Goal: Task Accomplishment & Management: Use online tool/utility

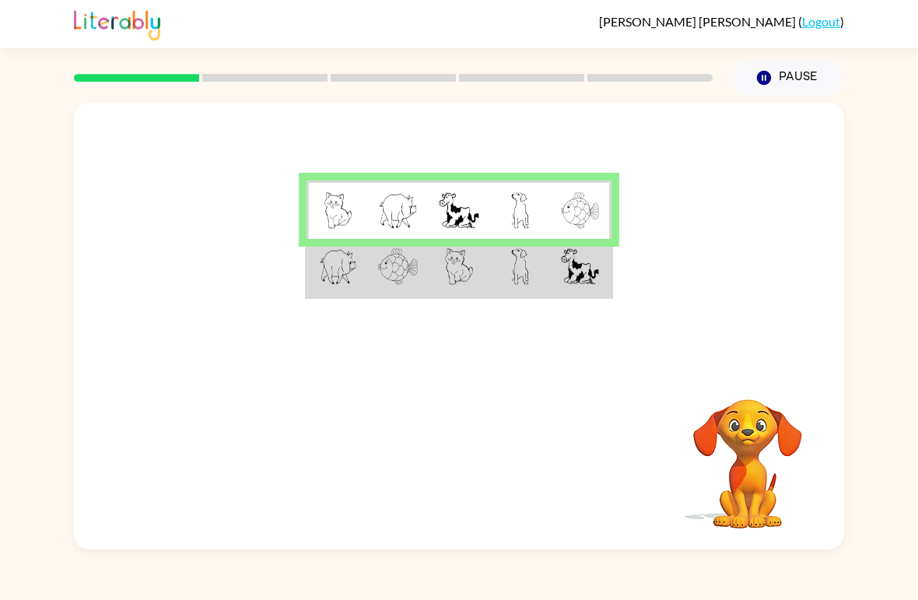
click at [349, 290] on td at bounding box center [337, 268] width 61 height 58
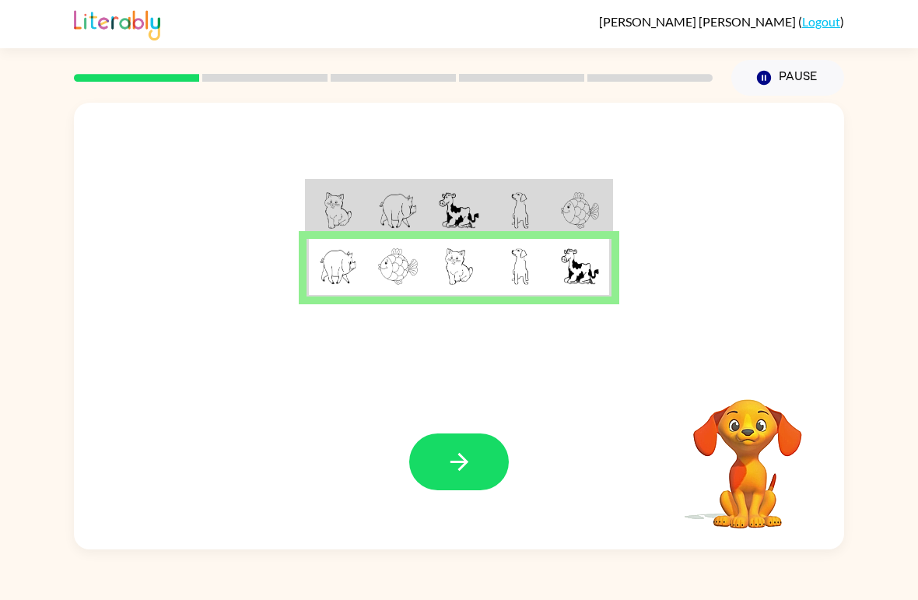
click at [443, 462] on button "button" at bounding box center [459, 461] width 100 height 57
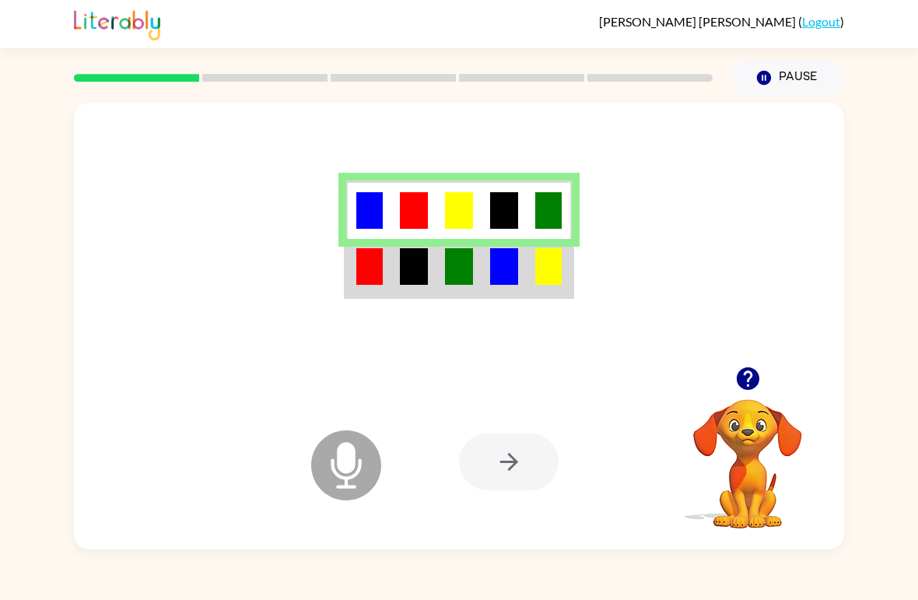
click at [384, 282] on td at bounding box center [368, 268] width 45 height 58
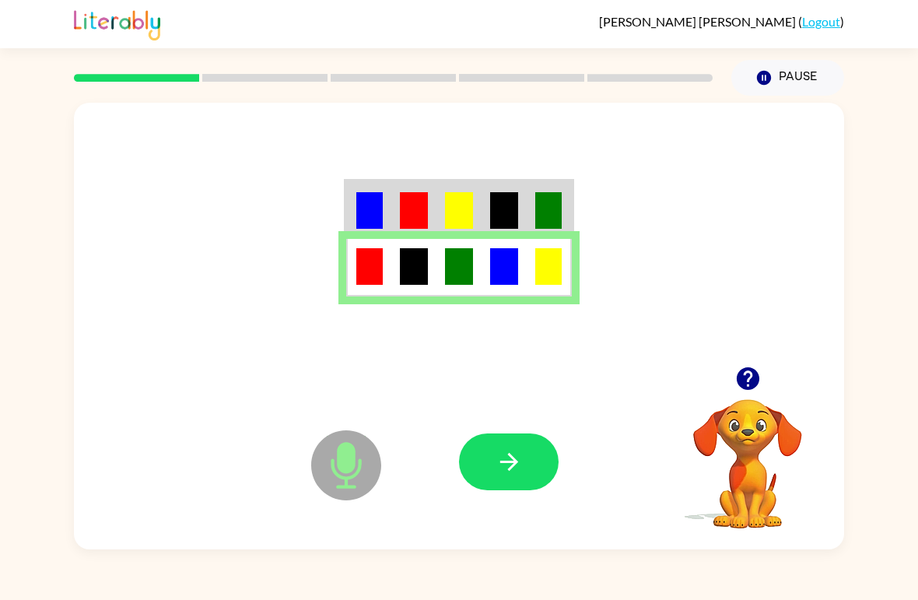
click at [353, 212] on td at bounding box center [368, 210] width 45 height 58
click at [363, 195] on img at bounding box center [369, 210] width 26 height 37
click at [395, 214] on td at bounding box center [413, 210] width 45 height 58
click at [504, 198] on img at bounding box center [504, 210] width 28 height 37
click at [516, 185] on td at bounding box center [504, 210] width 45 height 58
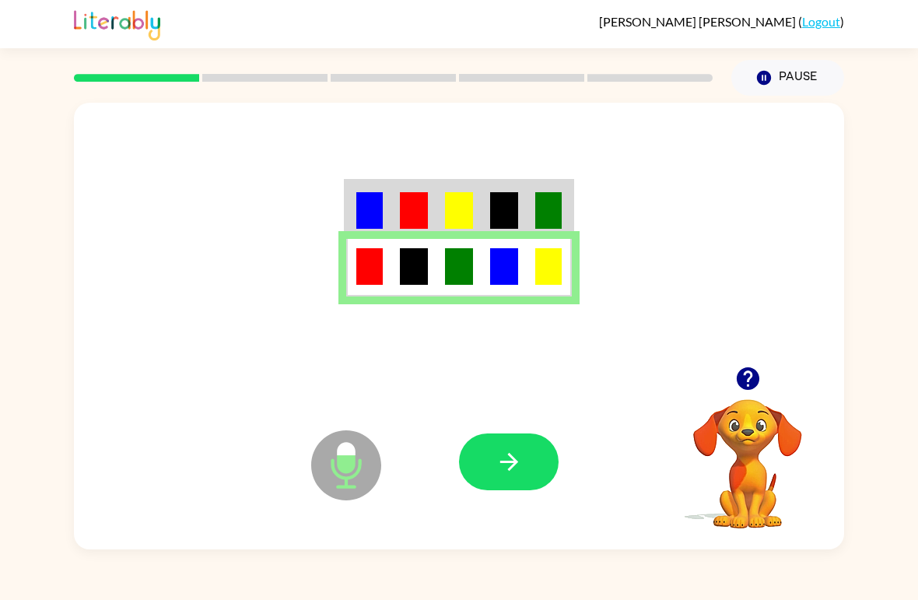
click at [519, 460] on icon "button" at bounding box center [509, 461] width 27 height 27
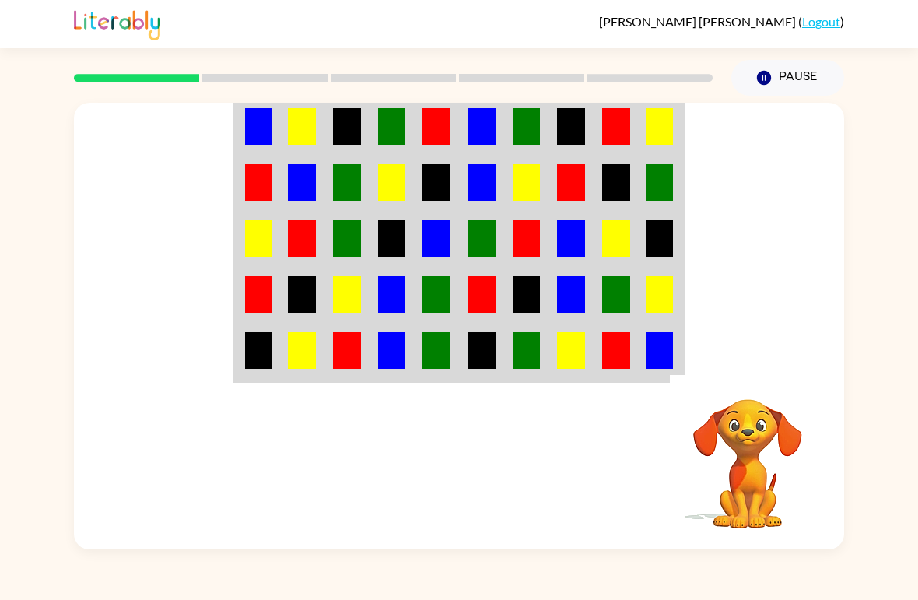
click at [643, 131] on td at bounding box center [661, 125] width 45 height 58
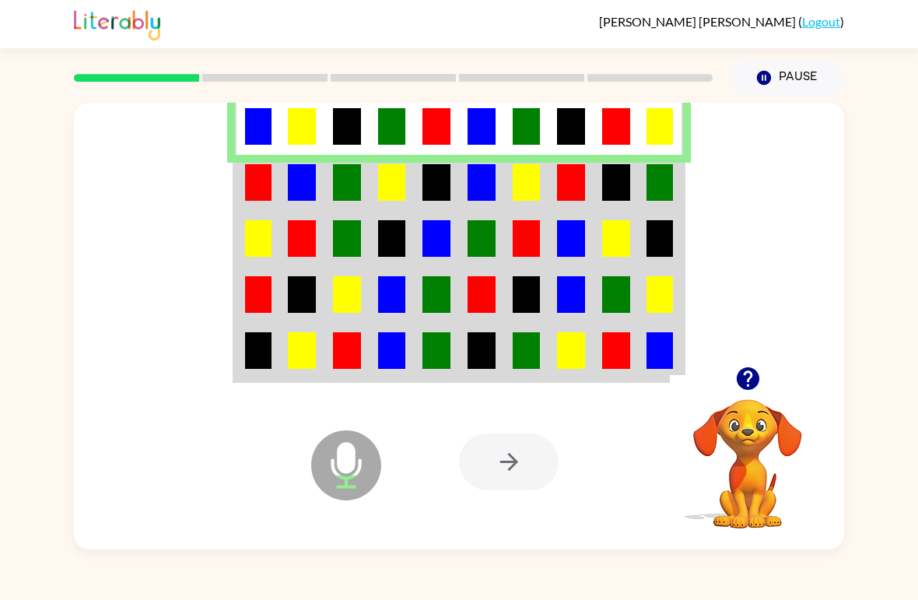
click at [664, 177] on img at bounding box center [660, 182] width 26 height 37
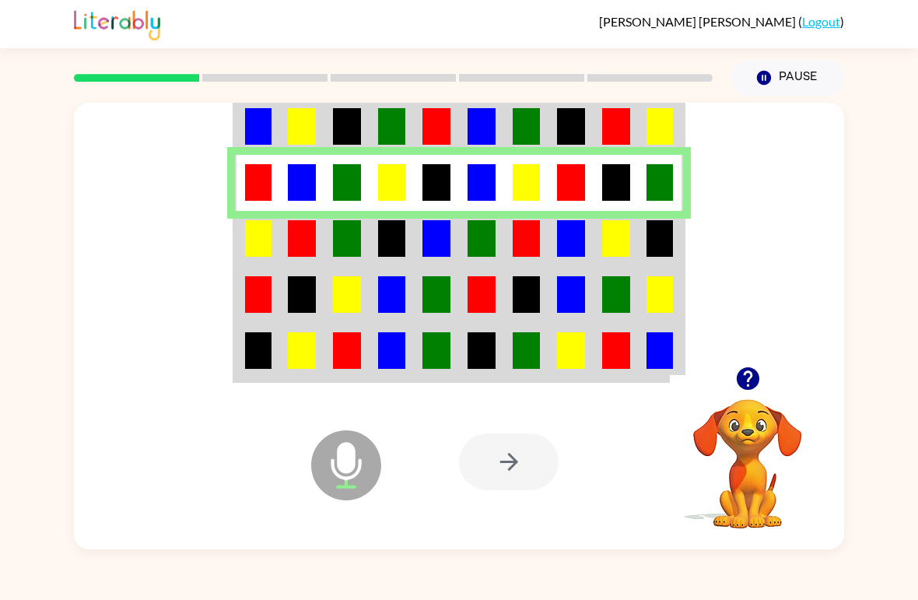
click at [271, 225] on img at bounding box center [258, 238] width 26 height 37
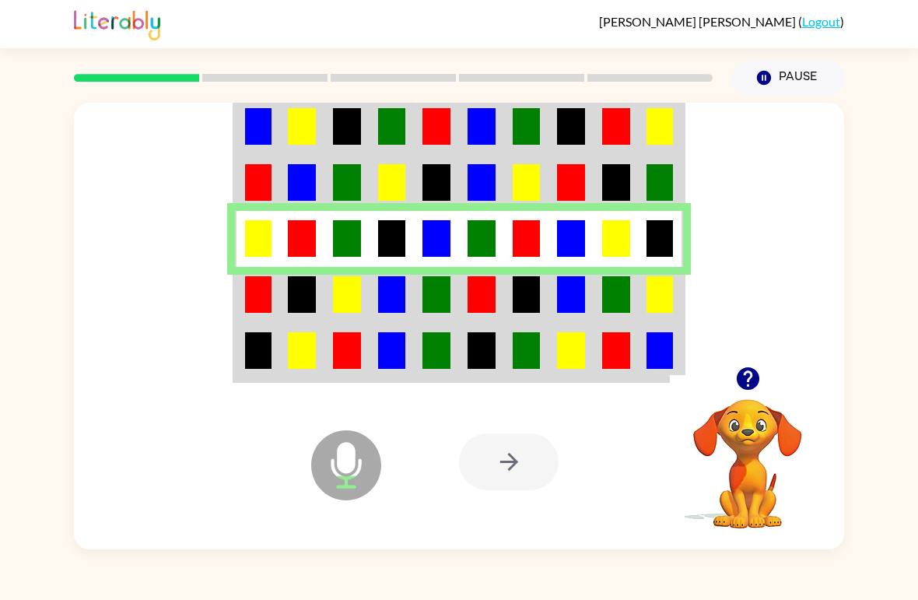
click at [282, 308] on td at bounding box center [301, 295] width 45 height 56
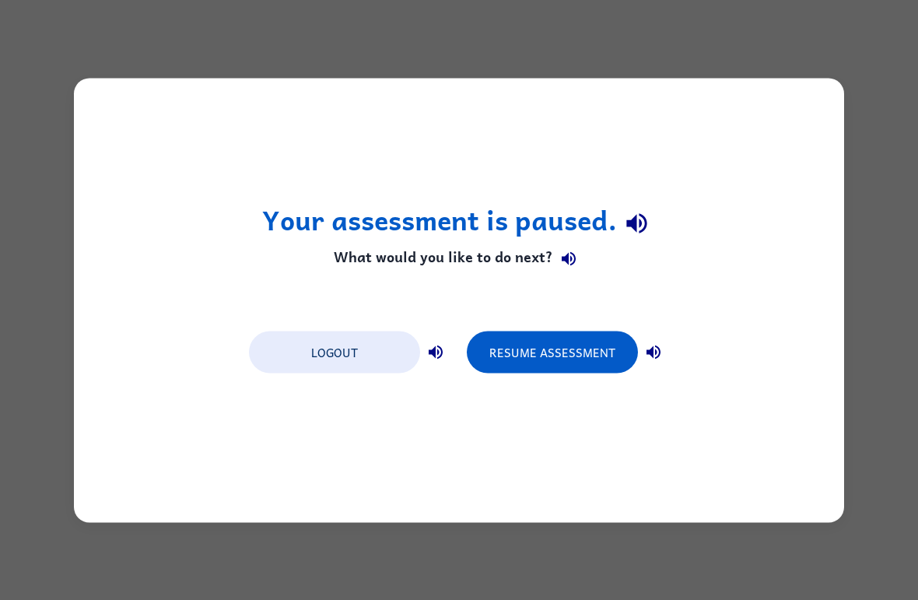
click at [530, 359] on button "Resume Assessment" at bounding box center [552, 352] width 171 height 42
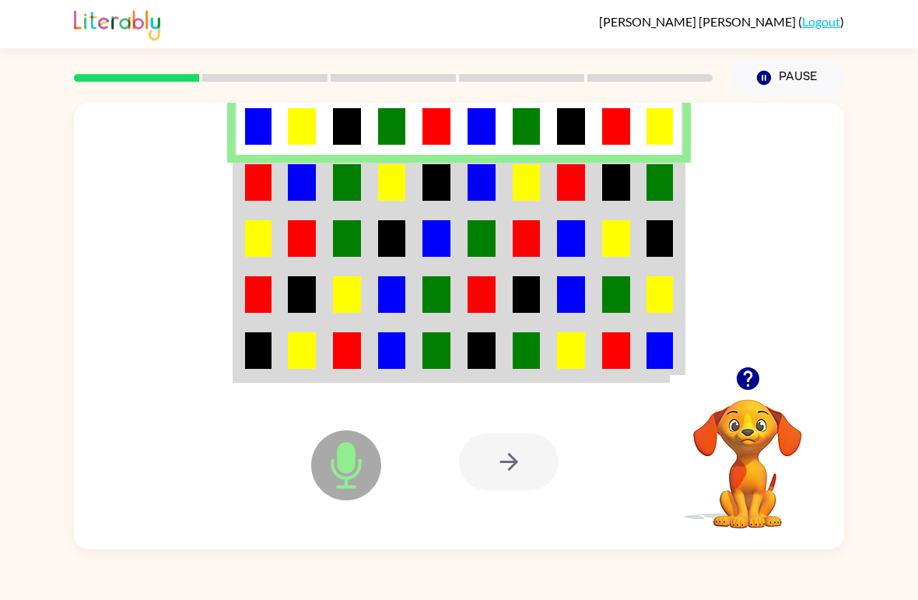
click at [10, 83] on div "[PERSON_NAME] ( Logout ) Pause Pause Microphone The Microphone is here when it …" at bounding box center [459, 300] width 918 height 600
click at [4, 83] on div "[PERSON_NAME] ( Logout ) Pause Pause Microphone The Microphone is here when it …" at bounding box center [459, 300] width 918 height 600
click at [241, 185] on td at bounding box center [257, 183] width 45 height 56
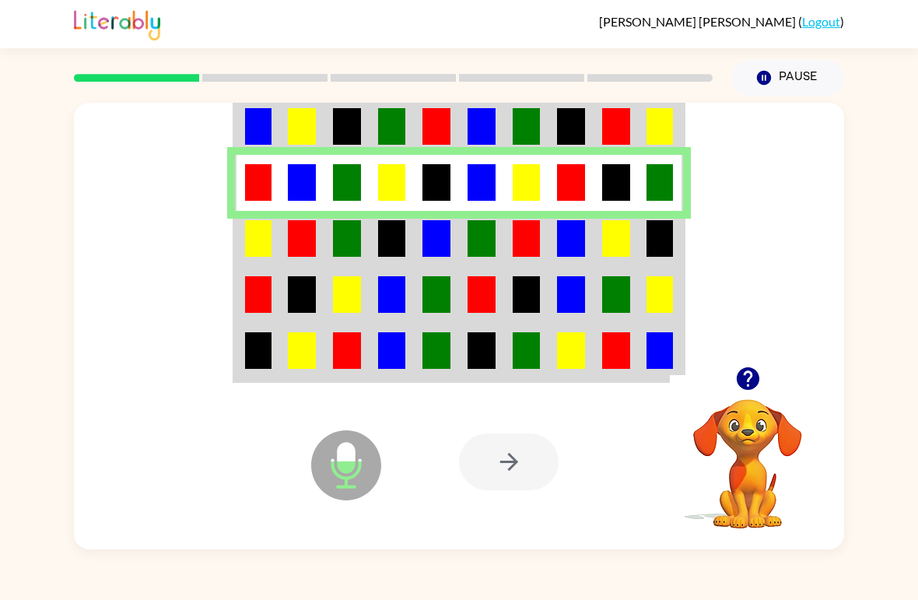
click at [249, 252] on img at bounding box center [258, 238] width 26 height 37
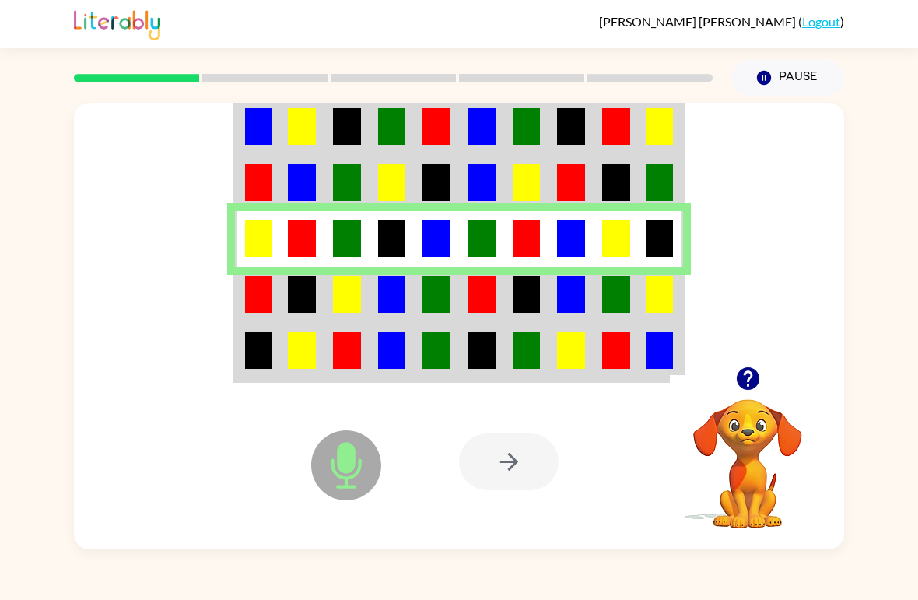
click at [263, 322] on td at bounding box center [257, 295] width 45 height 56
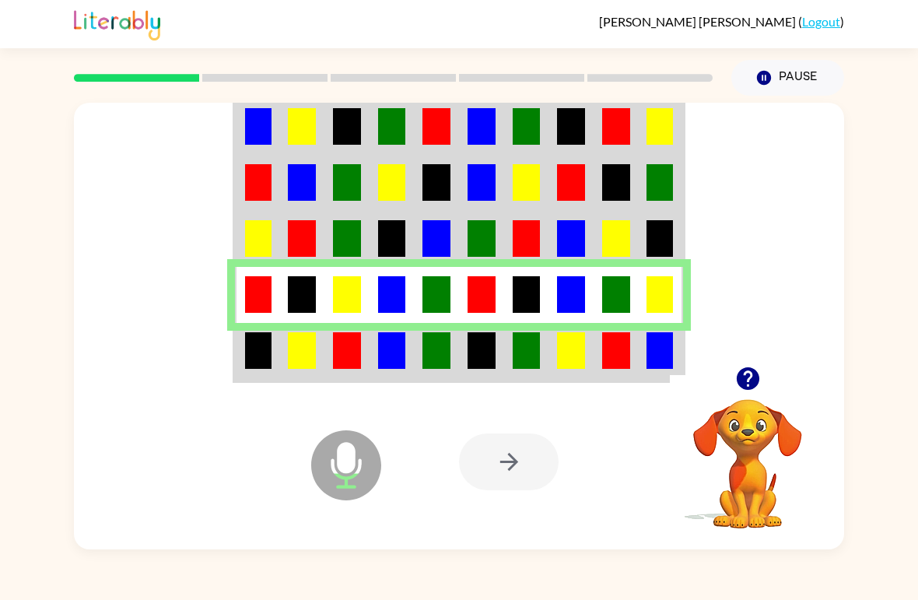
click at [248, 360] on img at bounding box center [258, 350] width 26 height 37
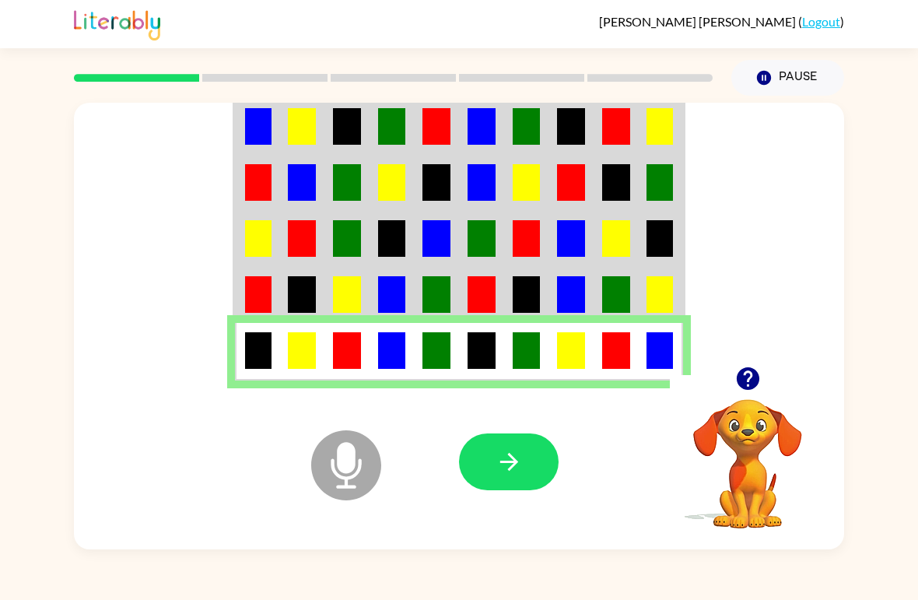
click at [329, 456] on icon at bounding box center [346, 465] width 70 height 70
click at [499, 457] on icon "button" at bounding box center [509, 461] width 27 height 27
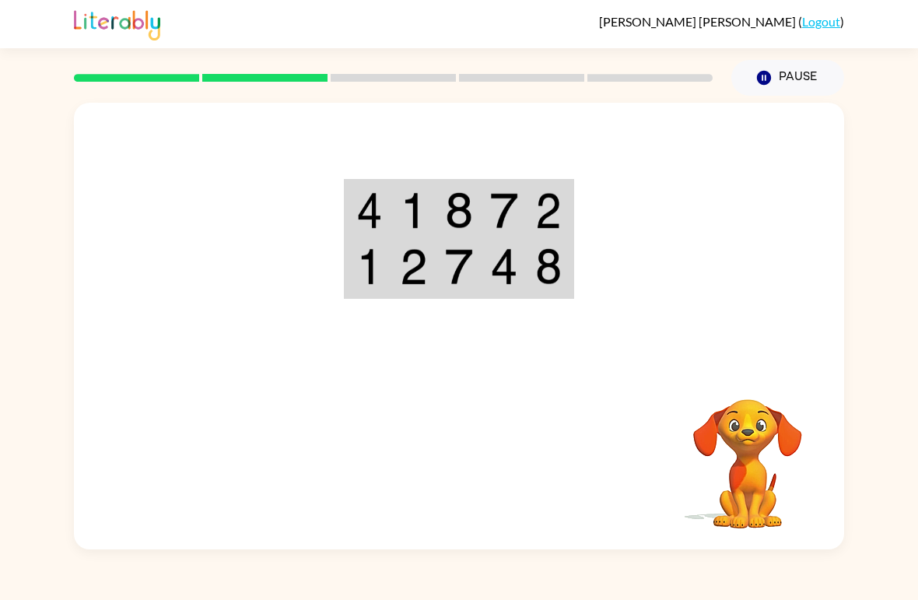
click at [12, 204] on div "Your browser must support playing .mp4 files to use Literably. Please try using…" at bounding box center [459, 323] width 918 height 454
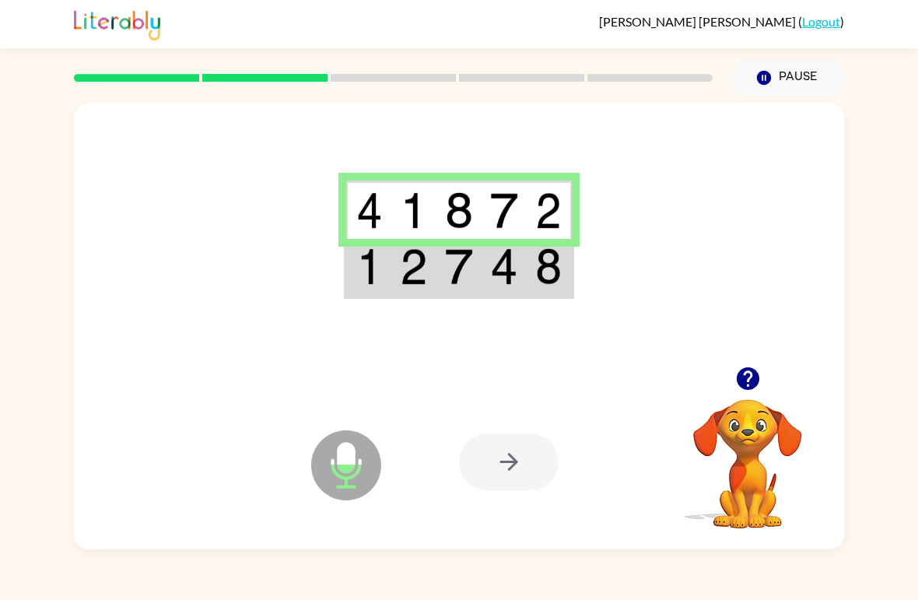
click at [383, 268] on td at bounding box center [368, 268] width 45 height 58
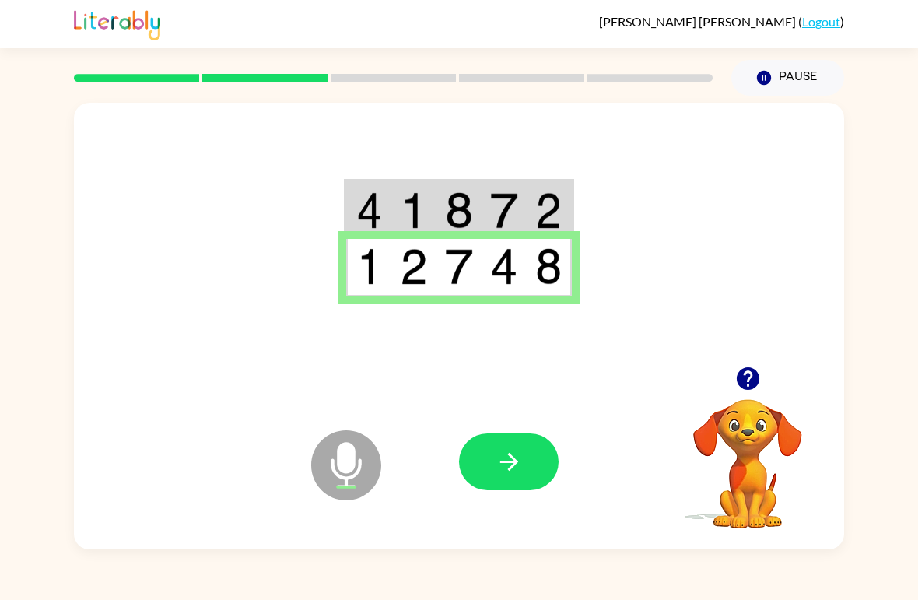
click at [512, 440] on button "button" at bounding box center [509, 461] width 100 height 57
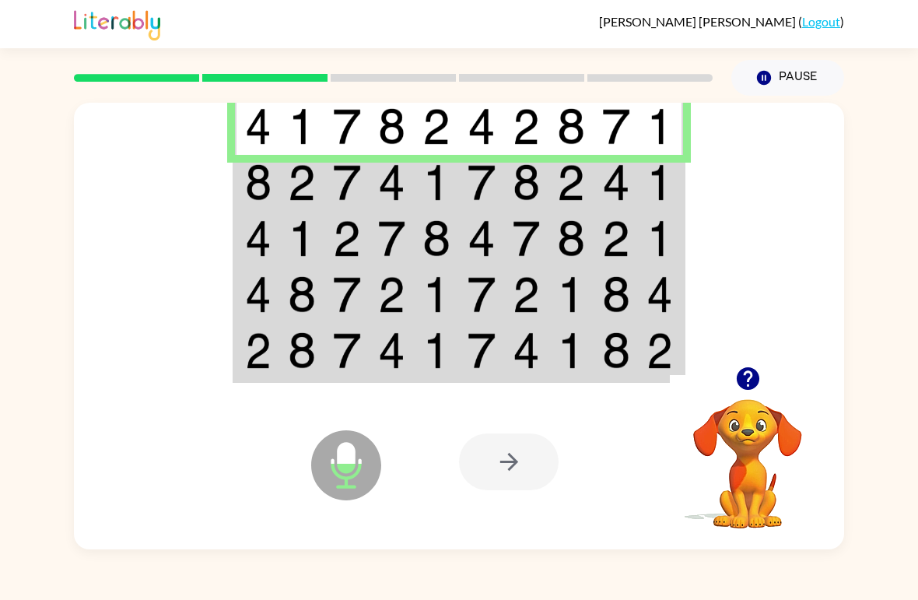
click at [294, 142] on img at bounding box center [302, 126] width 28 height 37
click at [300, 185] on img at bounding box center [302, 182] width 28 height 37
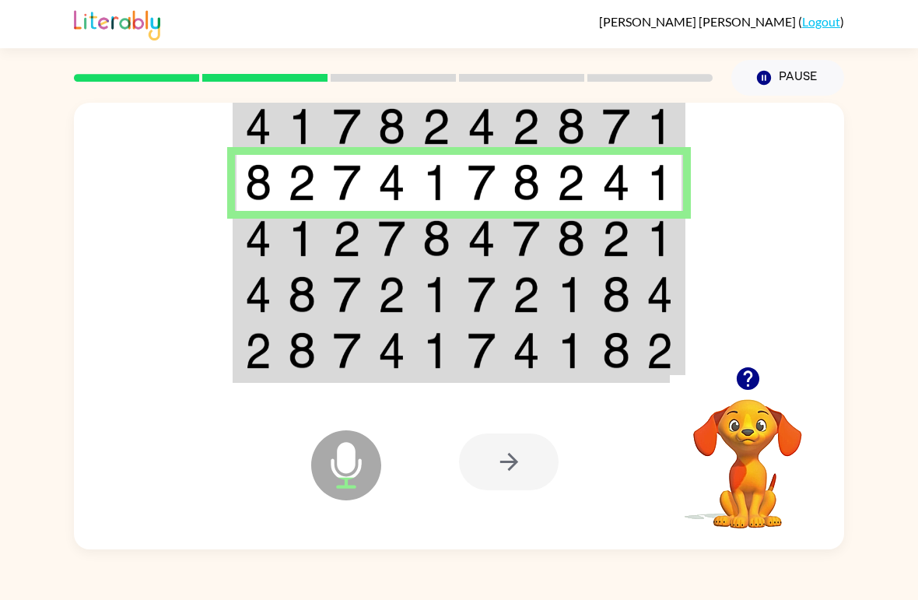
click at [273, 227] on td at bounding box center [257, 239] width 45 height 56
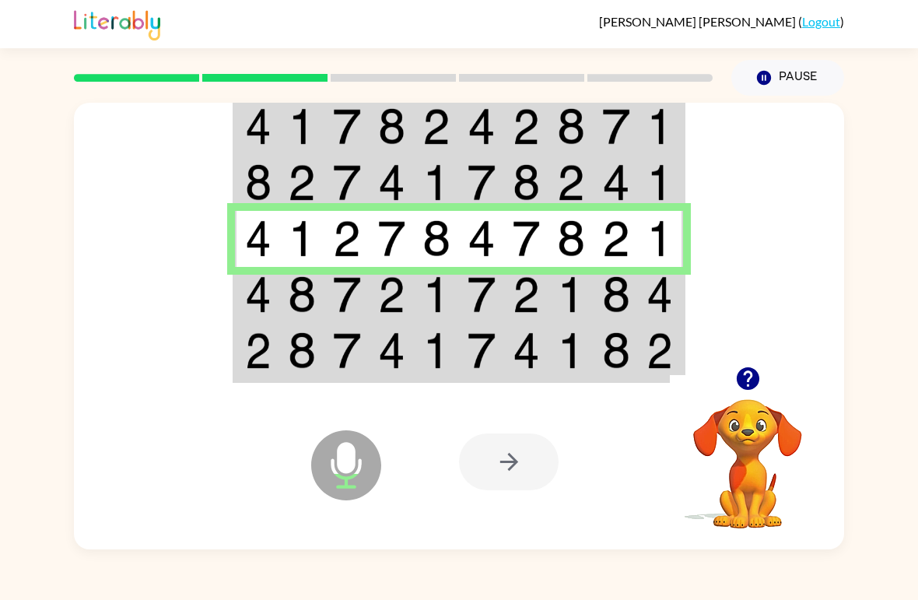
click at [252, 294] on img at bounding box center [258, 294] width 26 height 37
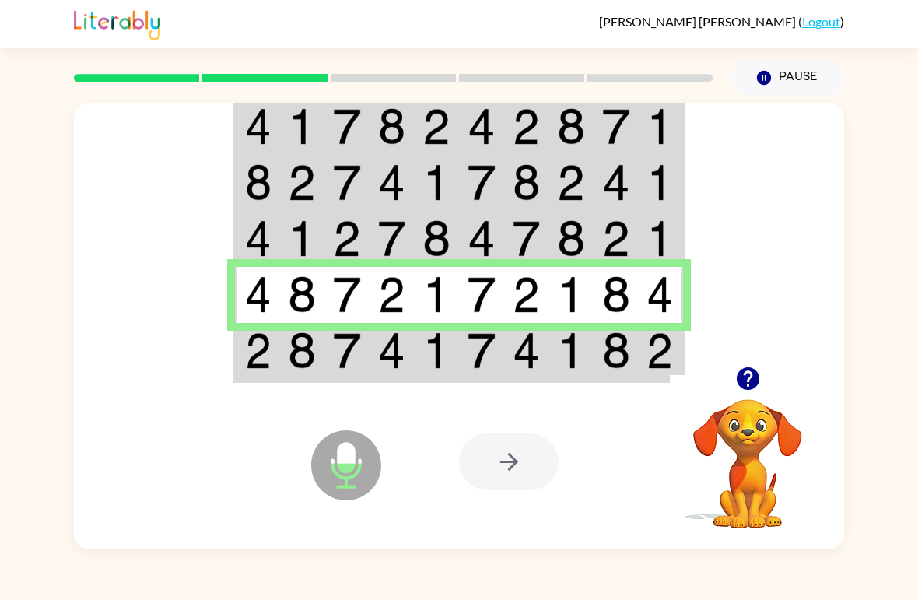
click at [271, 352] on img at bounding box center [258, 350] width 26 height 37
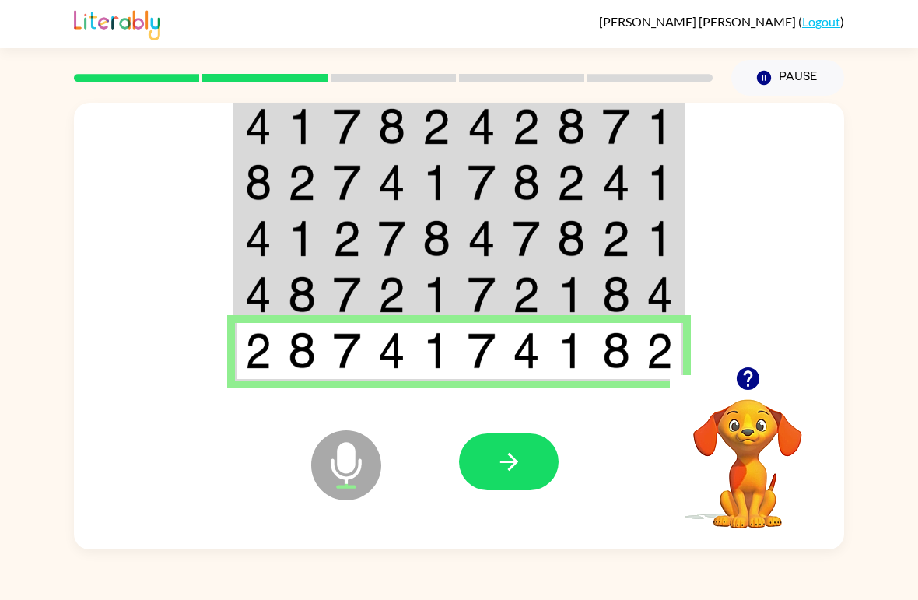
click at [507, 481] on button "button" at bounding box center [509, 461] width 100 height 57
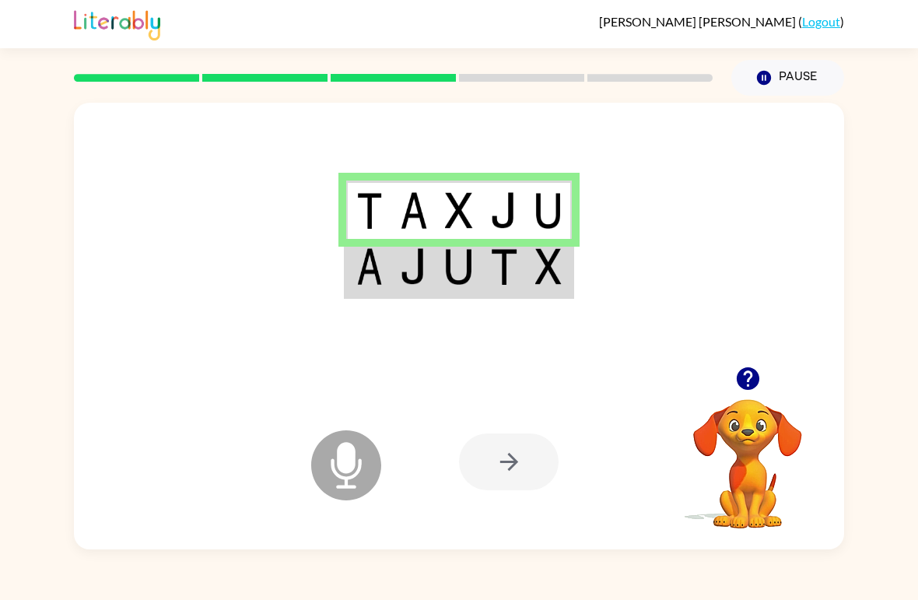
click at [327, 279] on div at bounding box center [459, 235] width 770 height 264
click at [367, 272] on img at bounding box center [369, 266] width 26 height 37
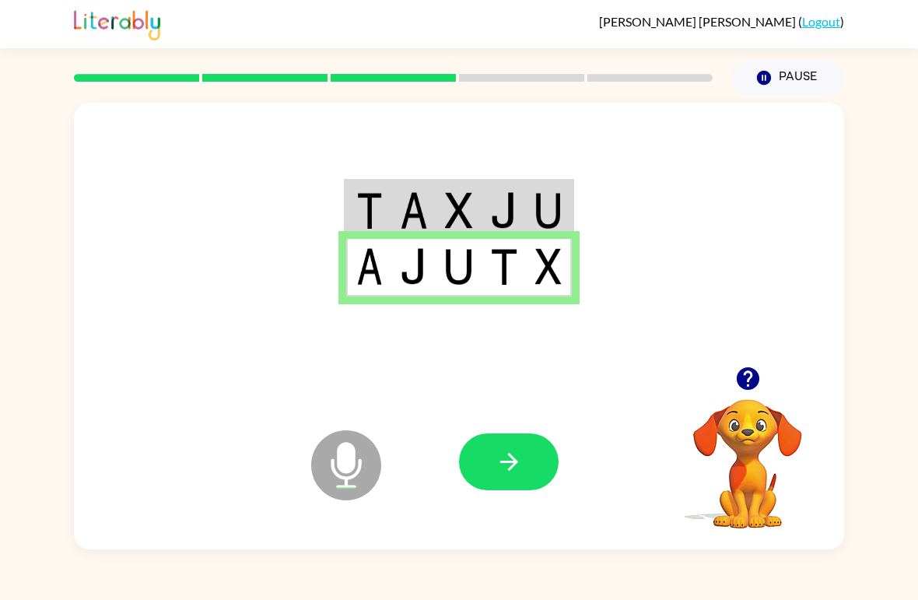
click at [531, 472] on button "button" at bounding box center [509, 461] width 100 height 57
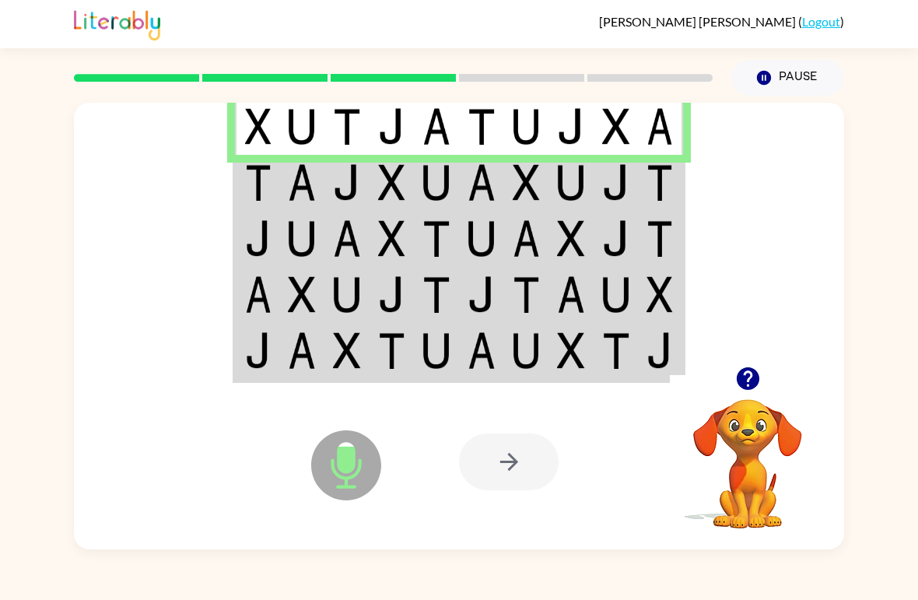
click at [254, 199] on img at bounding box center [258, 182] width 26 height 37
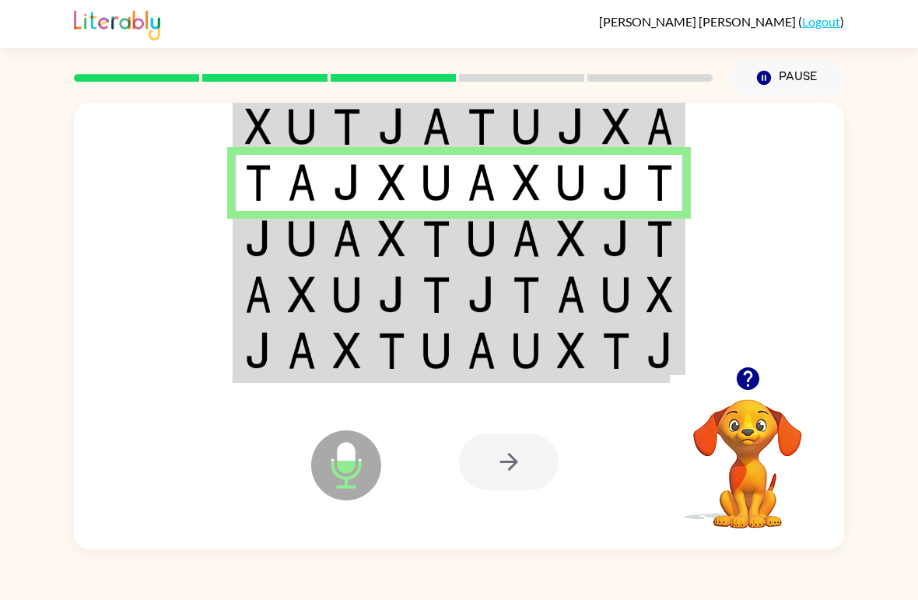
click at [272, 268] on td at bounding box center [257, 295] width 45 height 56
click at [259, 247] on img at bounding box center [258, 238] width 26 height 37
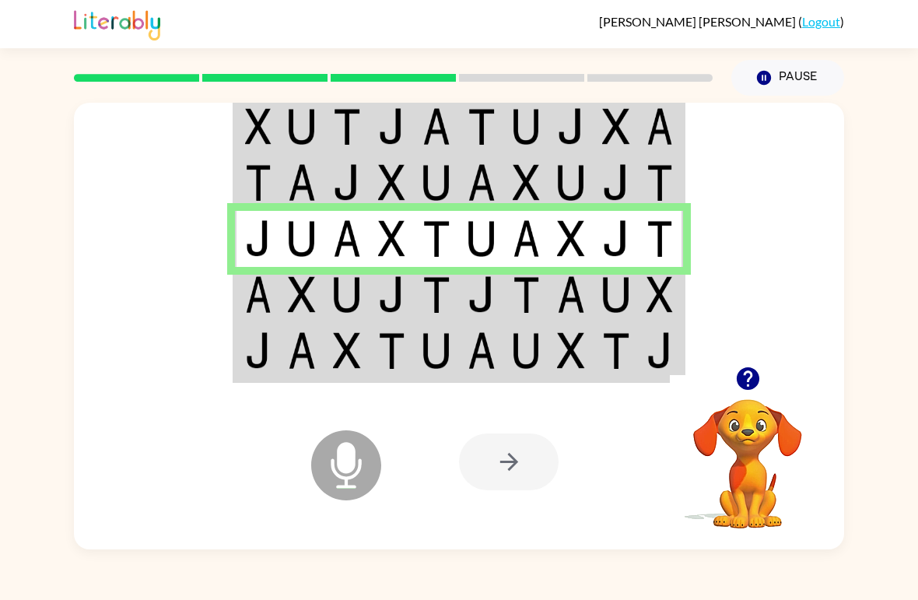
click at [273, 286] on td at bounding box center [257, 295] width 45 height 56
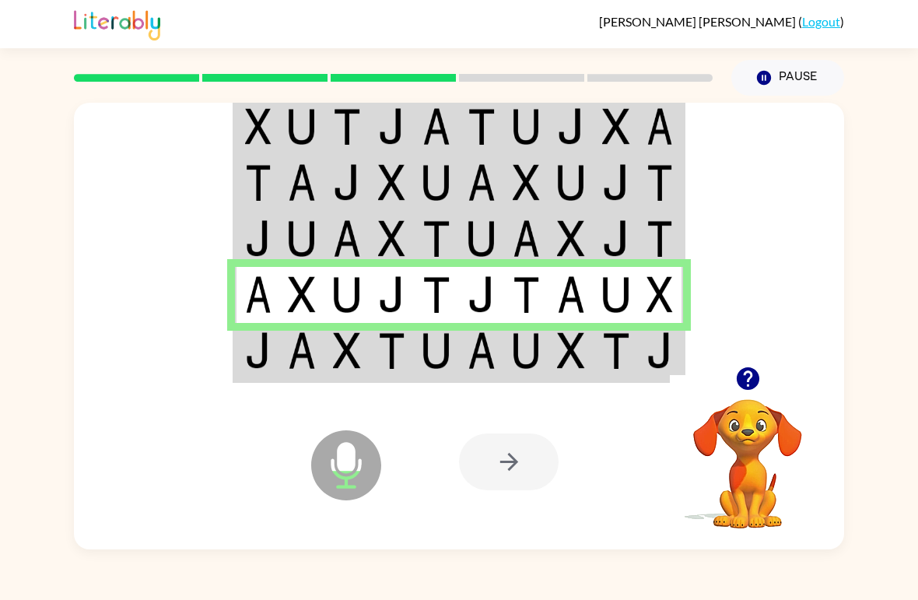
click at [235, 375] on td at bounding box center [257, 352] width 45 height 58
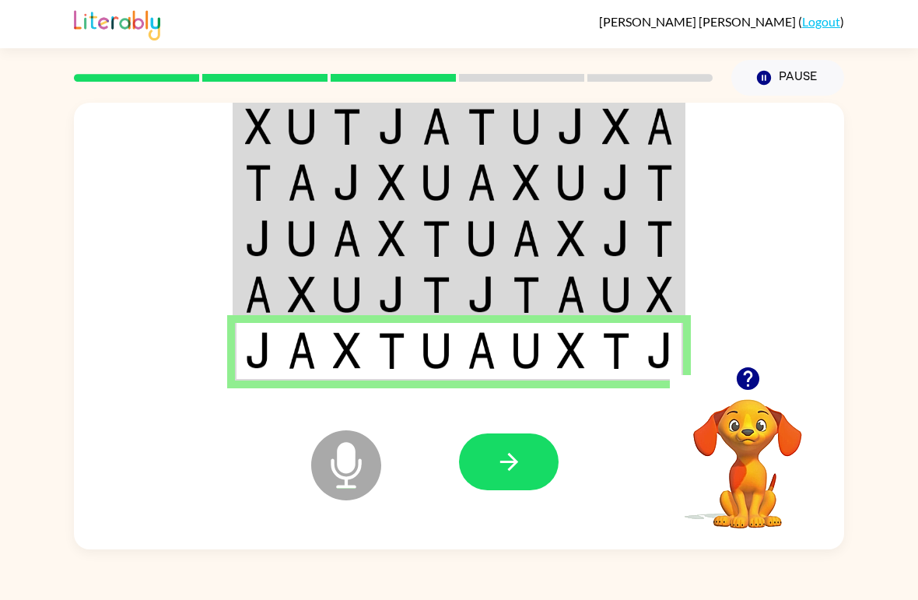
click at [515, 458] on icon "button" at bounding box center [509, 461] width 27 height 27
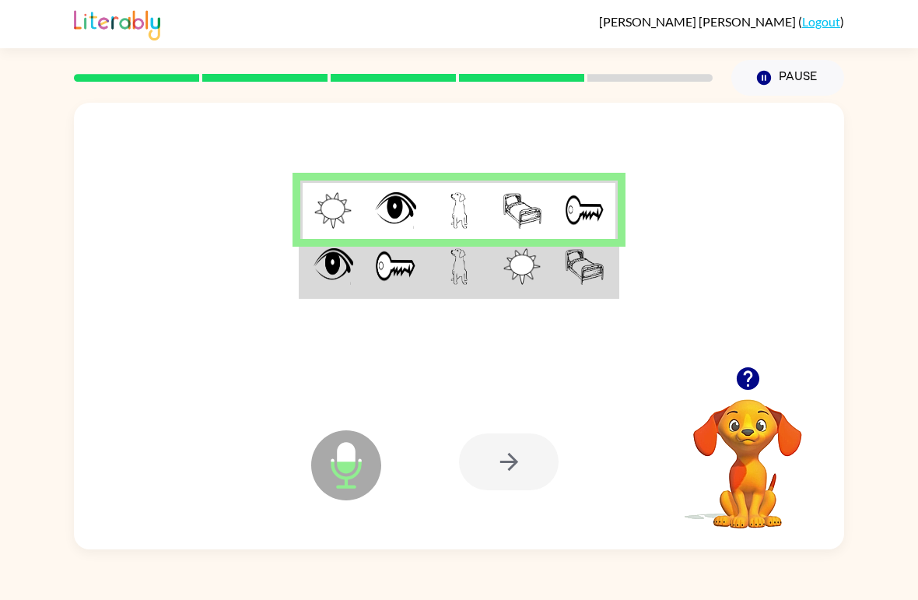
click at [342, 268] on img at bounding box center [334, 266] width 40 height 37
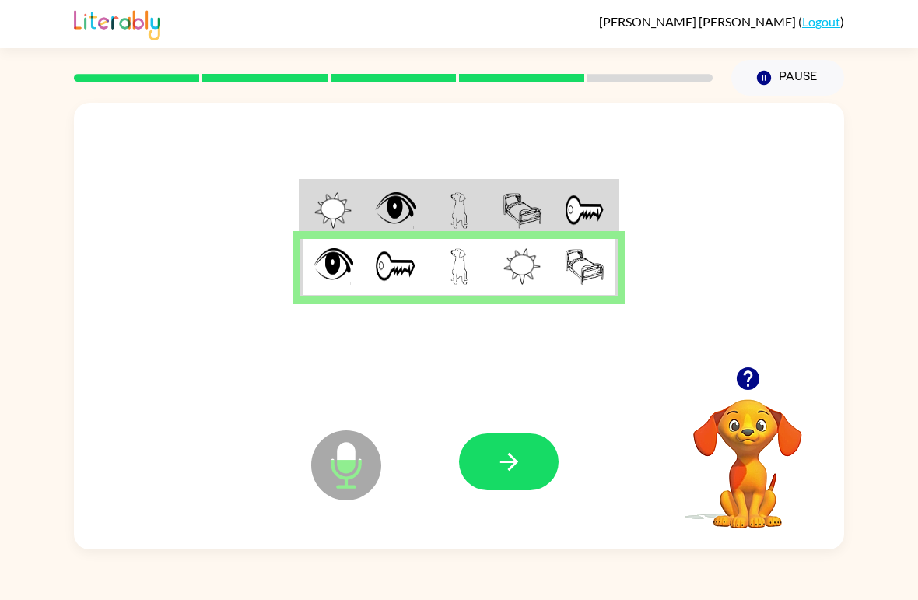
click at [488, 469] on button "button" at bounding box center [509, 461] width 100 height 57
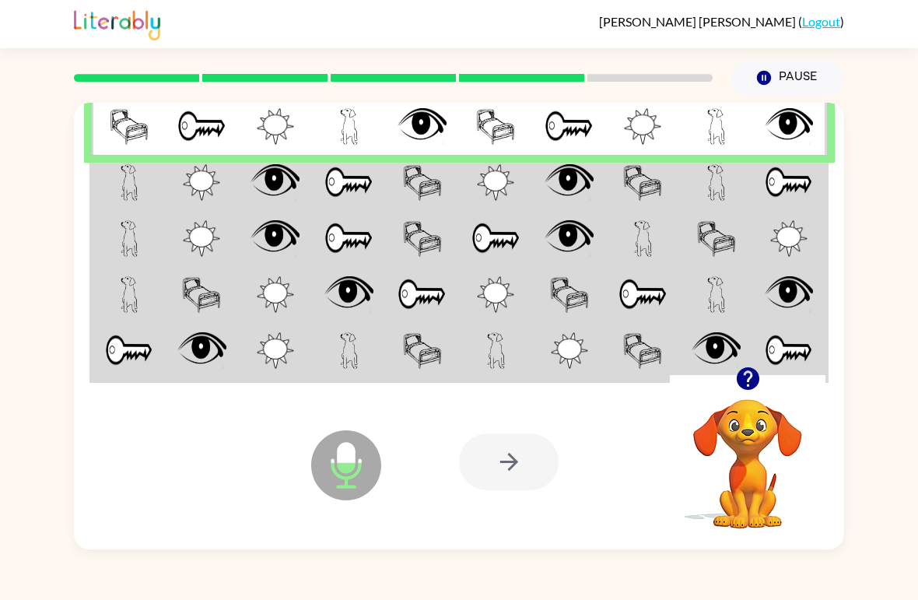
click at [274, 226] on img at bounding box center [275, 238] width 49 height 37
click at [289, 247] on img at bounding box center [275, 238] width 49 height 37
click at [282, 245] on img at bounding box center [275, 238] width 49 height 37
click at [291, 170] on img at bounding box center [275, 182] width 49 height 37
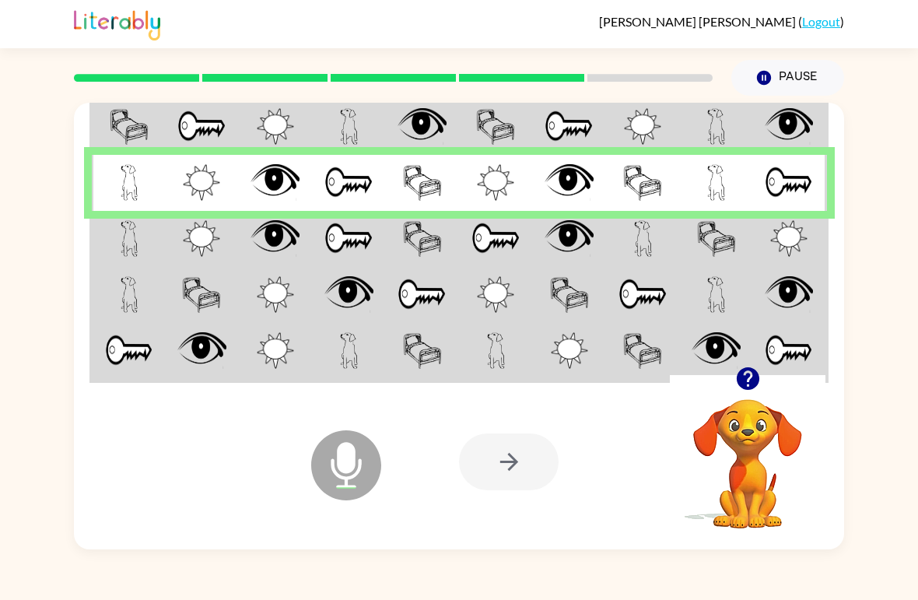
click at [322, 244] on td at bounding box center [349, 239] width 74 height 56
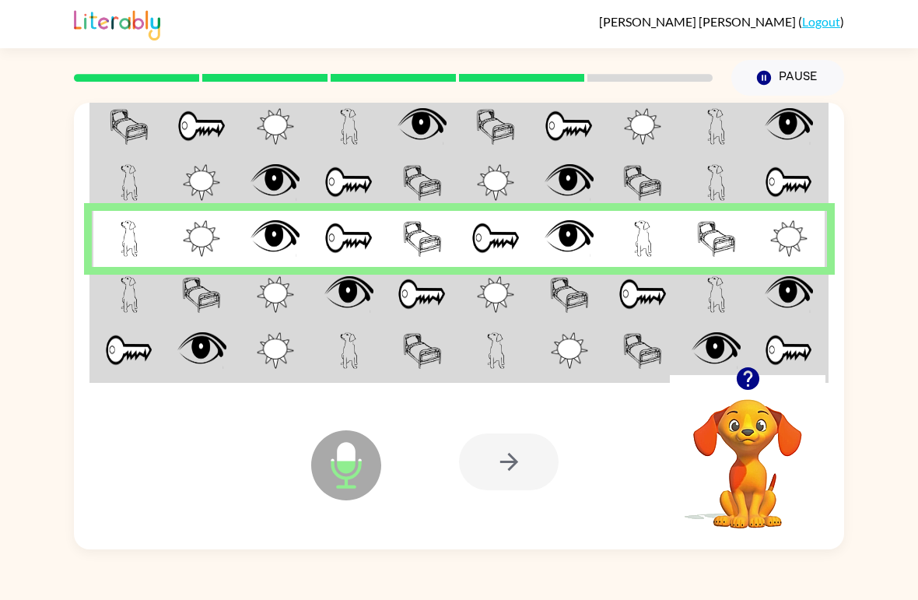
click at [612, 324] on td at bounding box center [643, 352] width 74 height 58
click at [654, 291] on img at bounding box center [643, 294] width 49 height 37
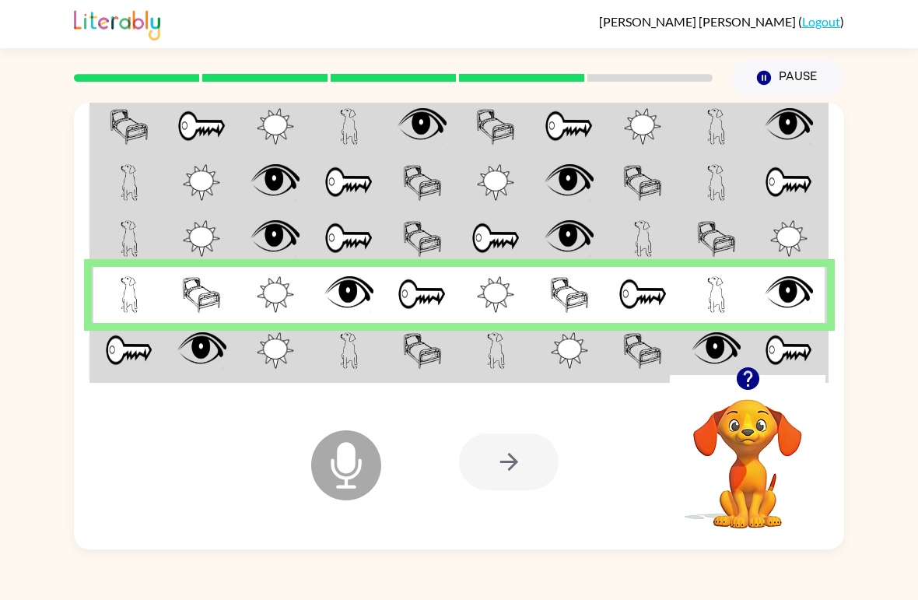
click at [503, 447] on div at bounding box center [509, 461] width 100 height 57
click at [310, 365] on td at bounding box center [276, 352] width 74 height 58
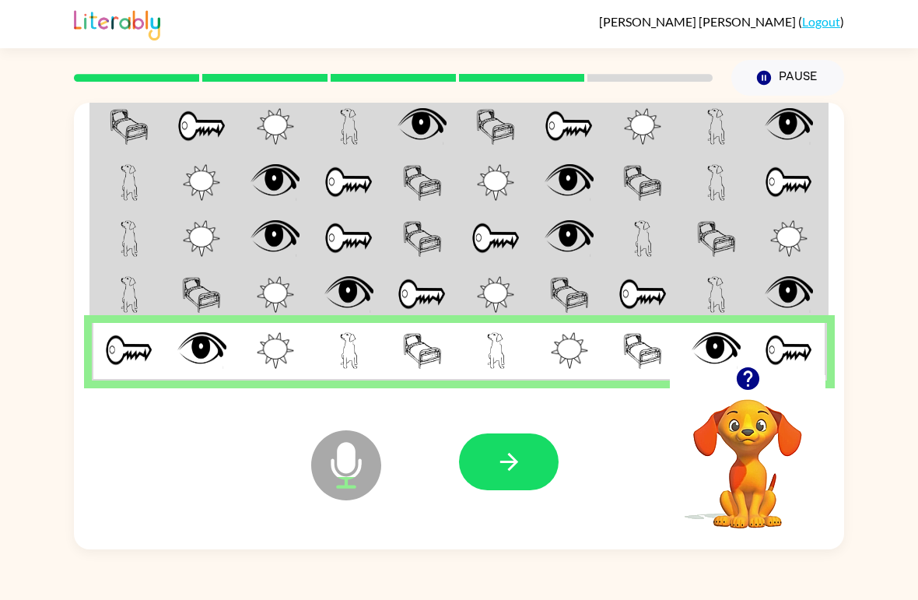
click at [488, 473] on button "button" at bounding box center [509, 461] width 100 height 57
